Goal: Task Accomplishment & Management: Manage account settings

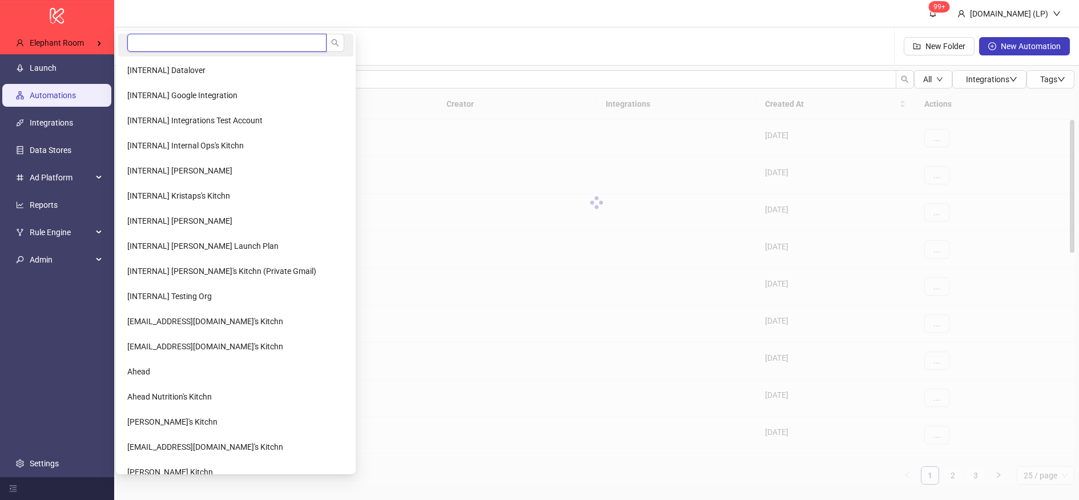
click at [207, 49] on input "search" at bounding box center [226, 43] width 199 height 18
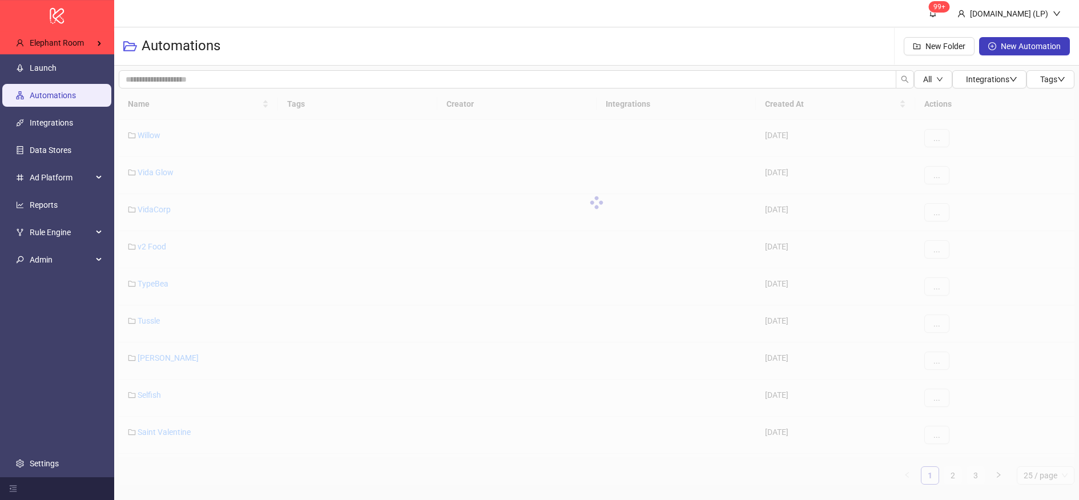
type input "******"
click at [163, 66] on span "Dactyl Media" at bounding box center [150, 70] width 46 height 9
click at [75, 267] on span "Admin" at bounding box center [61, 259] width 63 height 23
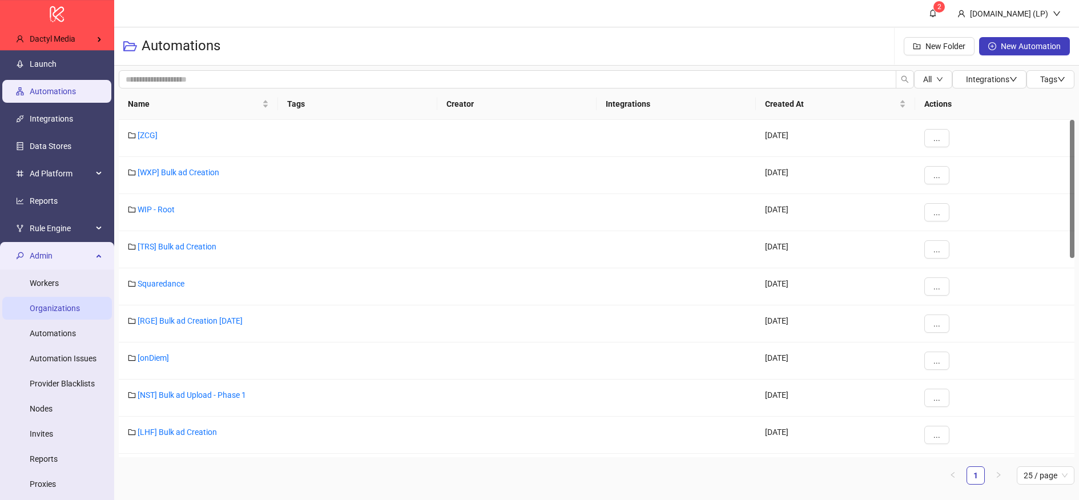
click at [80, 310] on link "Organizations" at bounding box center [55, 308] width 50 height 9
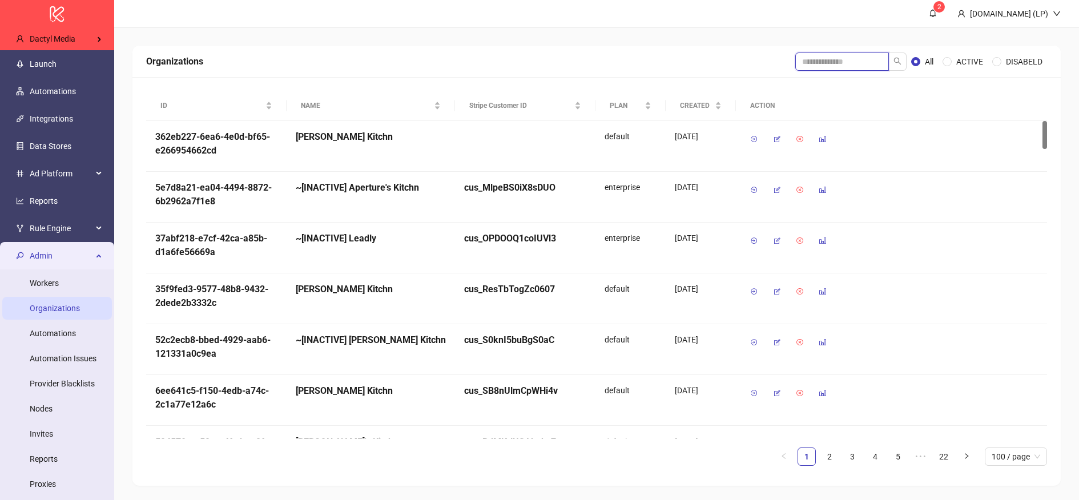
click at [851, 63] on input "search" at bounding box center [842, 62] width 94 height 18
type input "****"
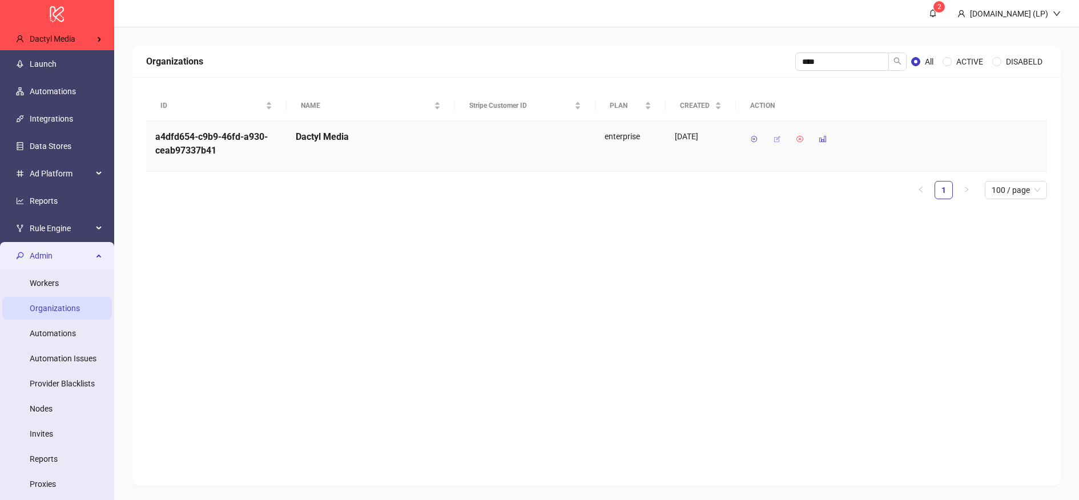
click at [774, 143] on icon "button" at bounding box center [777, 139] width 8 height 8
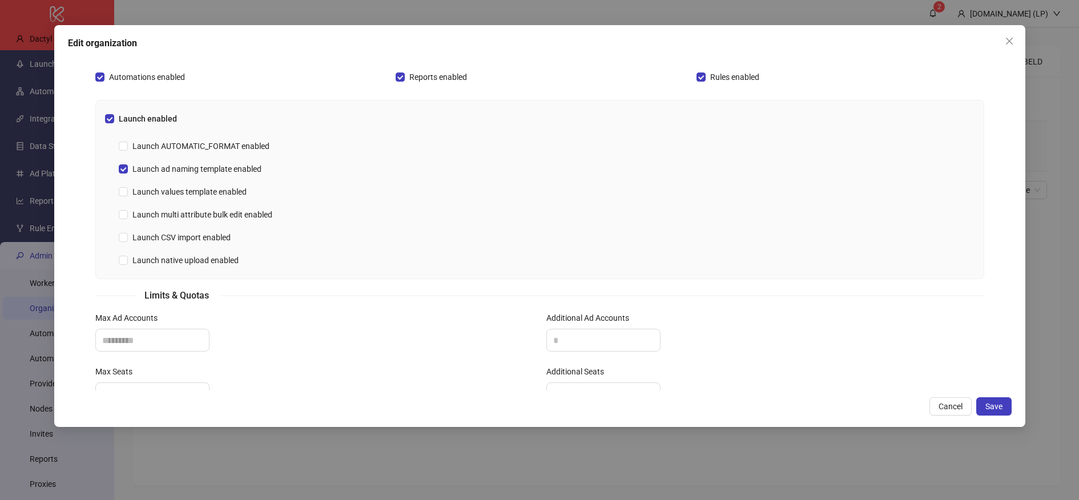
scroll to position [297, 0]
click at [203, 193] on span "Launch values template enabled" at bounding box center [189, 194] width 123 height 13
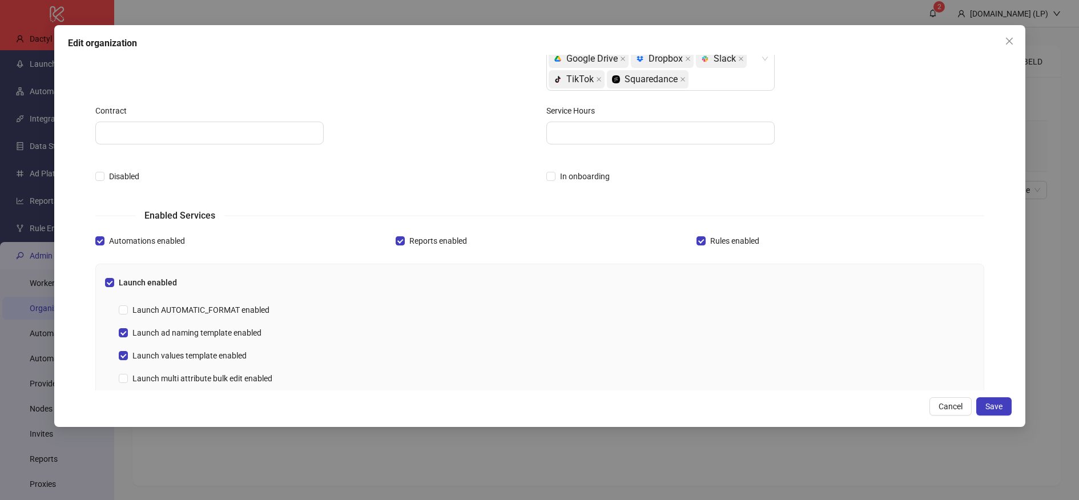
scroll to position [396, 0]
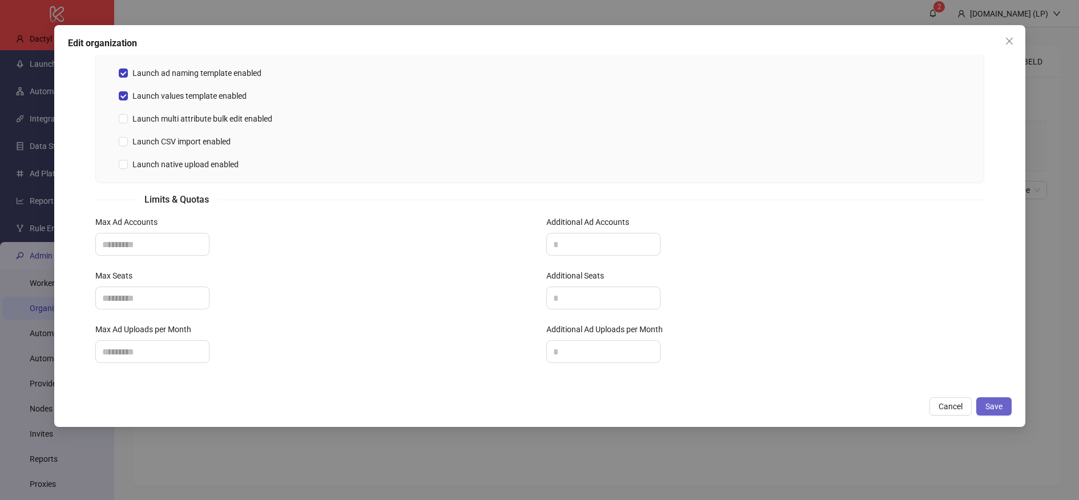
click at [1006, 409] on button "Save" at bounding box center [993, 406] width 35 height 18
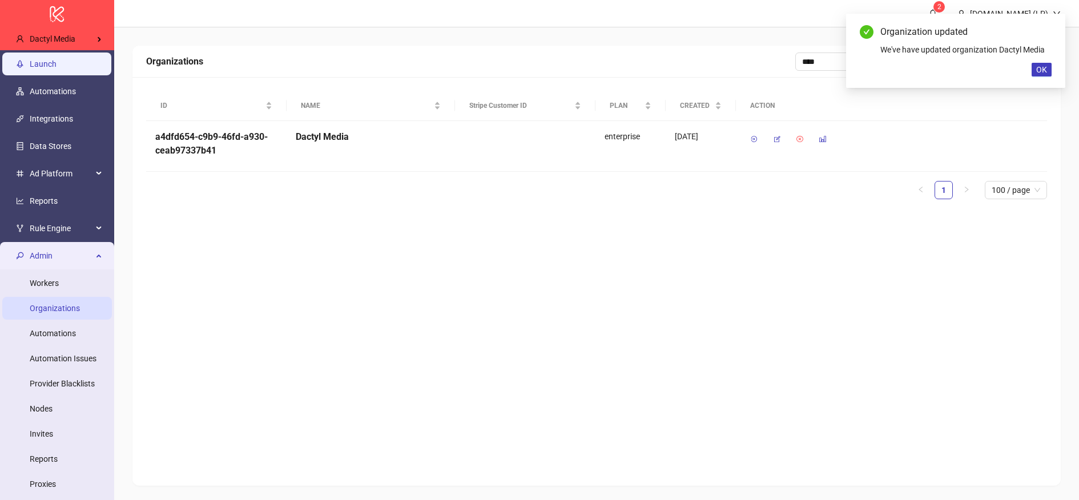
click at [57, 68] on link "Launch" at bounding box center [43, 63] width 27 height 9
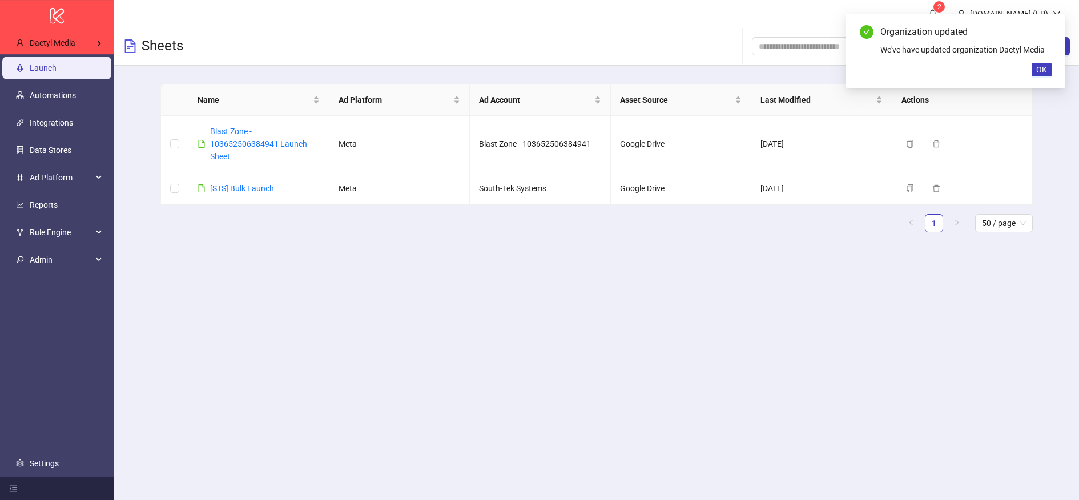
click at [1053, 78] on div "Organization updated We've have updated organization Dactyl Media OK" at bounding box center [955, 51] width 219 height 74
click at [1039, 75] on button "OK" at bounding box center [1041, 70] width 20 height 14
